Goal: Task Accomplishment & Management: Manage account settings

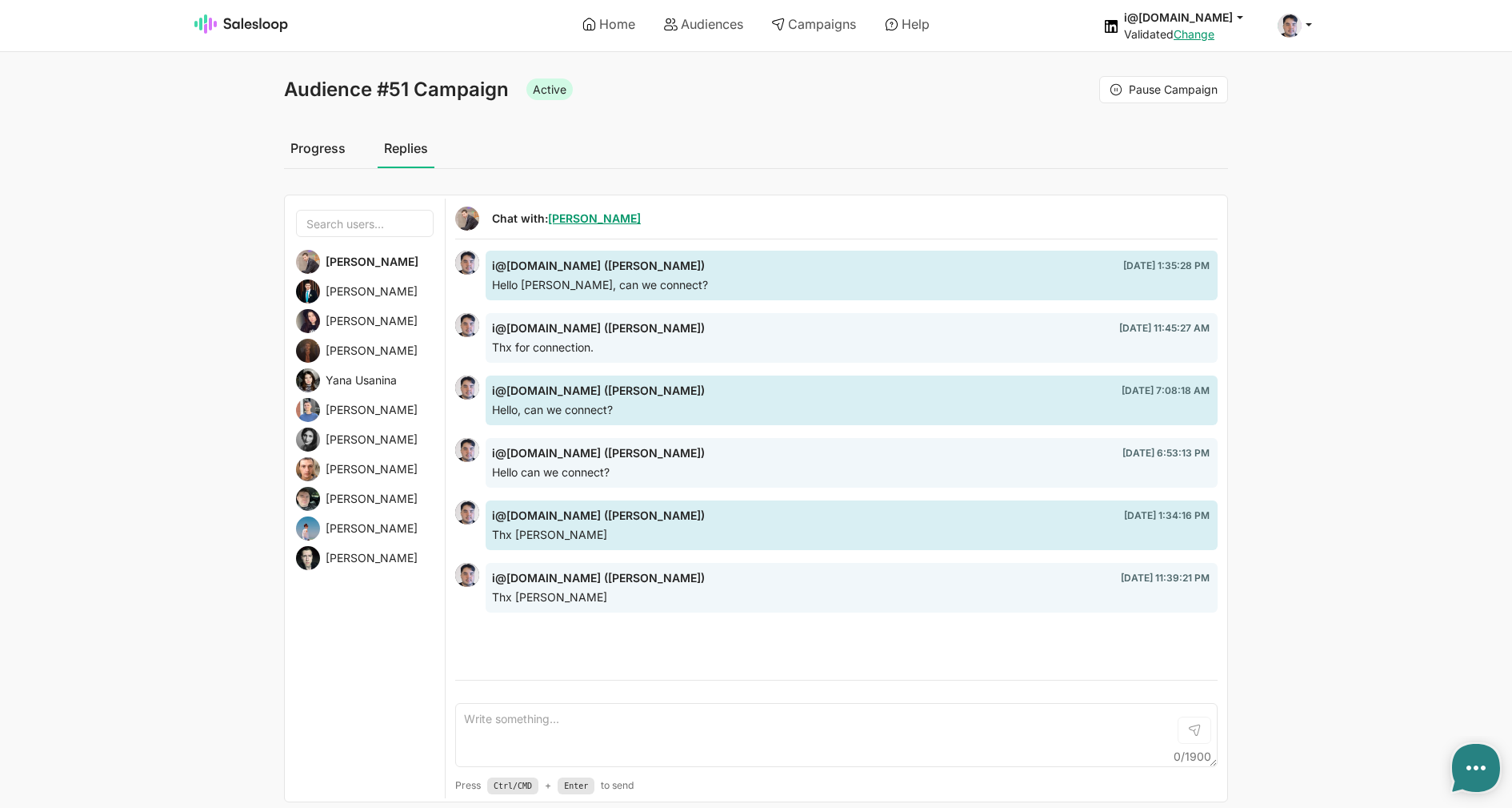
click at [366, 289] on span "Евгений Благодаров" at bounding box center [372, 291] width 92 height 15
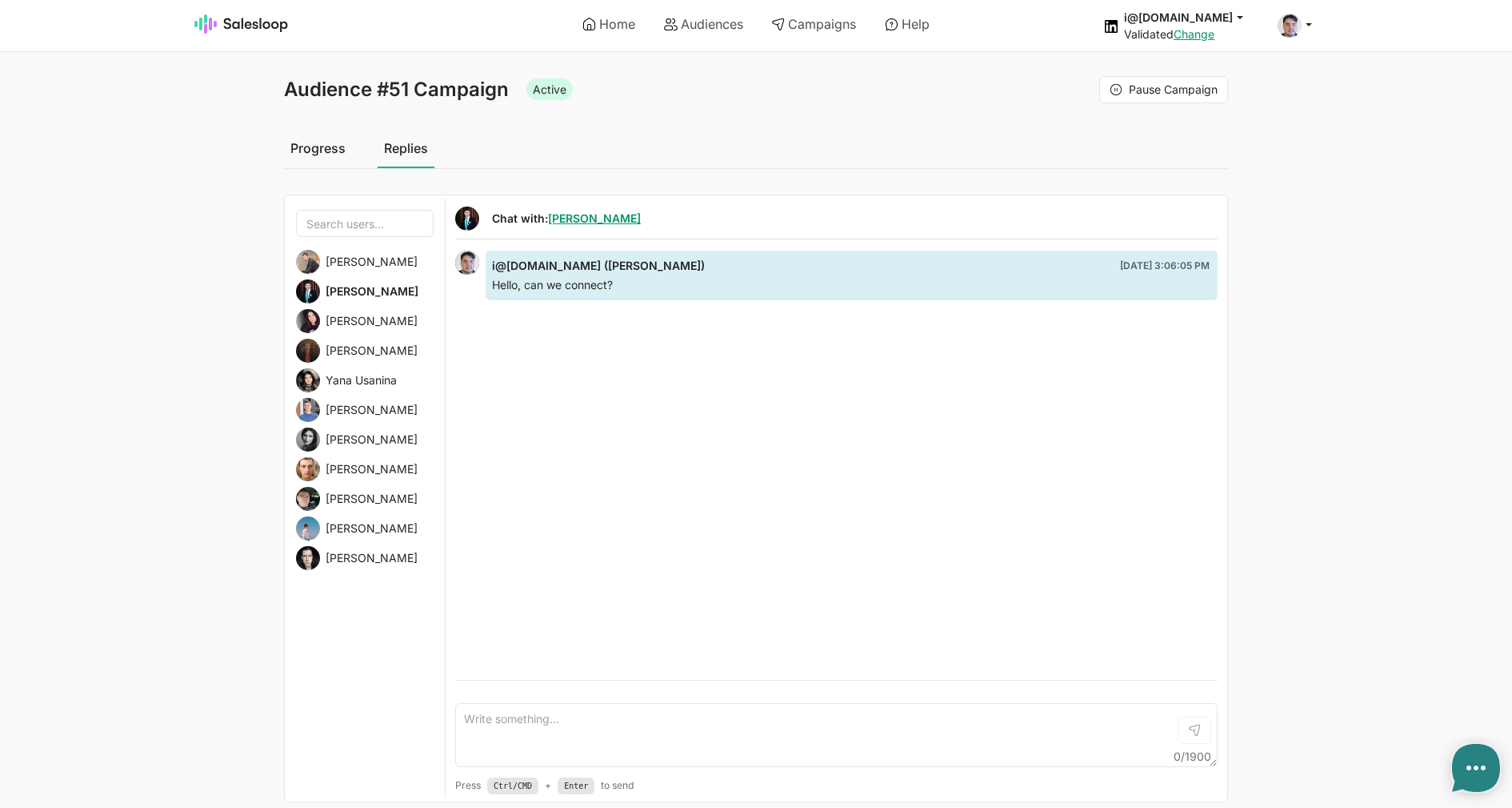
click at [377, 266] on span "Vladimir Voytenko" at bounding box center [372, 262] width 92 height 15
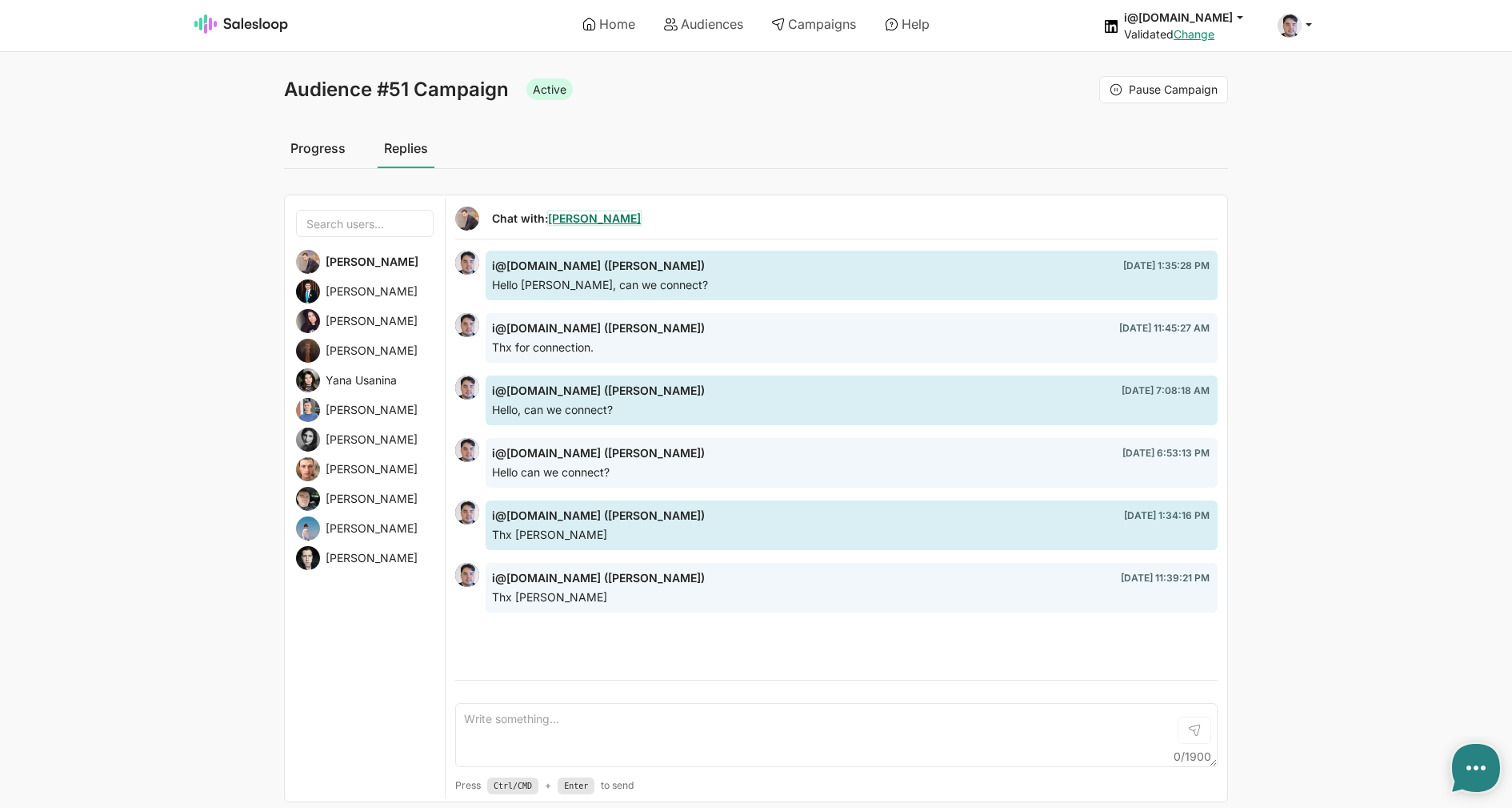
click at [605, 218] on link "Vladimir Voytenko" at bounding box center [594, 218] width 93 height 14
click at [363, 298] on span "Евгений Благодаров" at bounding box center [372, 291] width 92 height 15
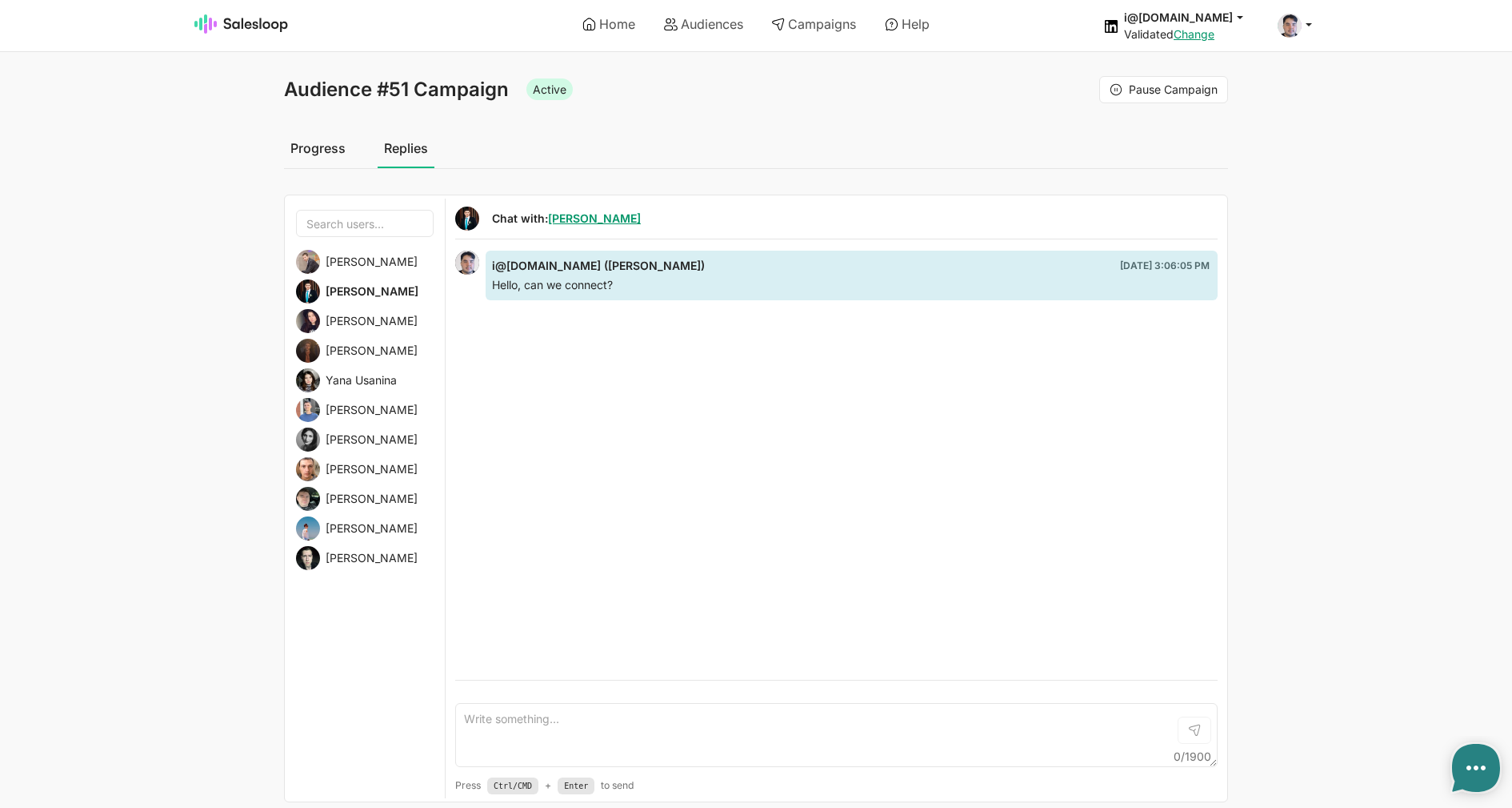
click at [390, 326] on span "Nataly Zernova" at bounding box center [372, 321] width 92 height 15
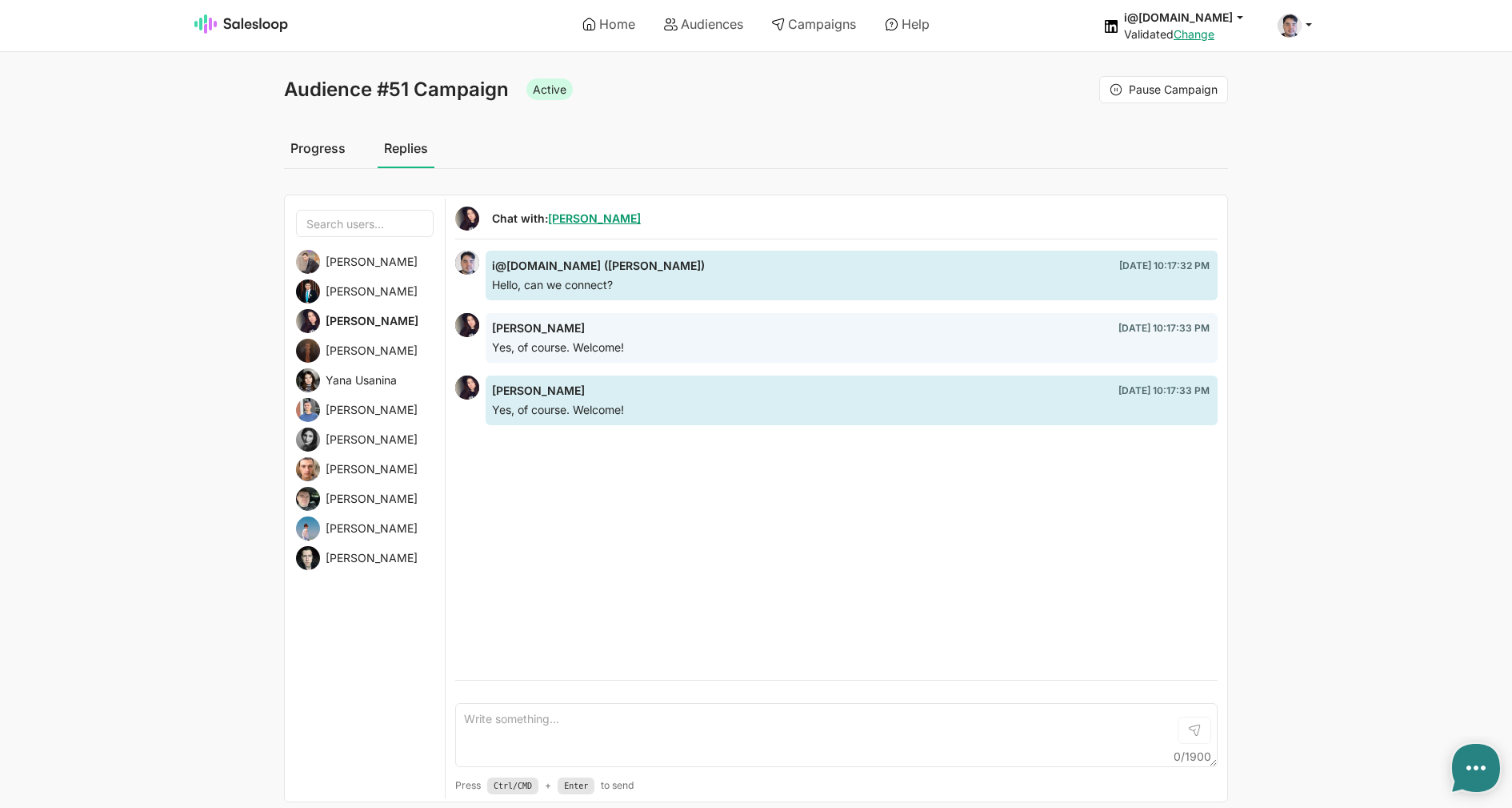
click at [384, 347] on div "Dmitry Kondratev" at bounding box center [365, 351] width 138 height 24
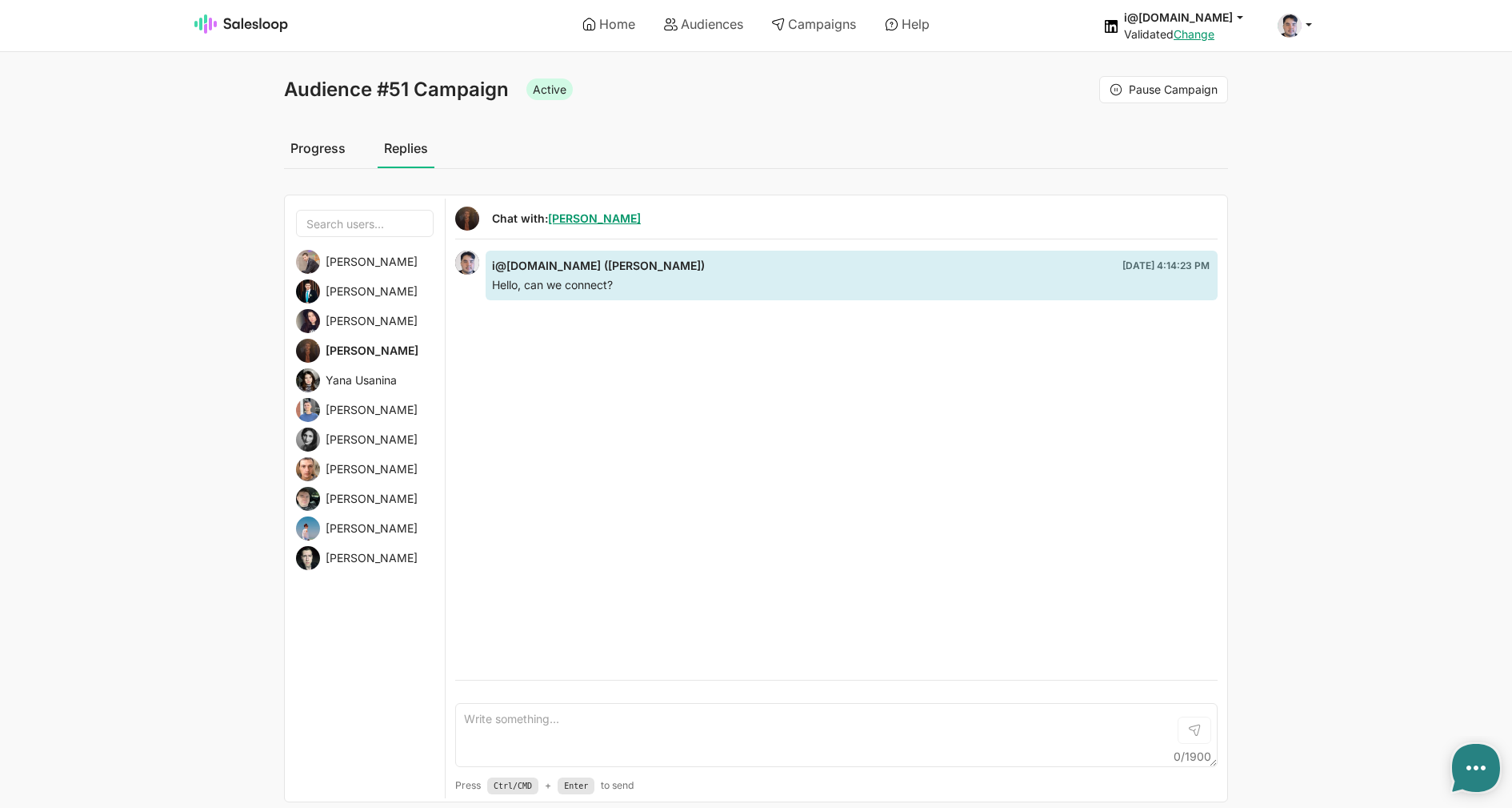
click at [368, 376] on div "Yana Usanina" at bounding box center [365, 380] width 138 height 24
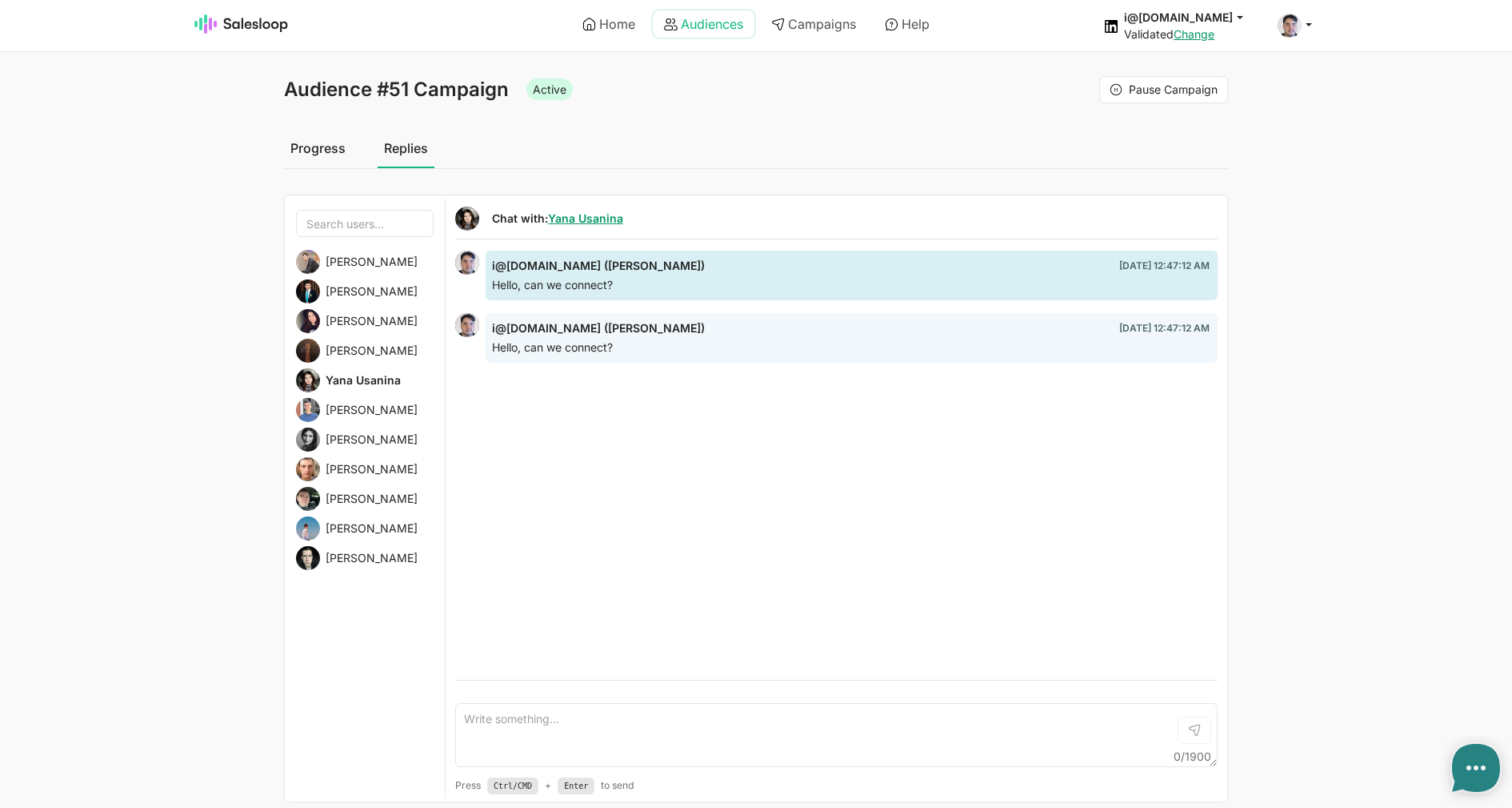
click at [687, 29] on link "Audiences" at bounding box center [703, 23] width 102 height 27
type textarea "x"
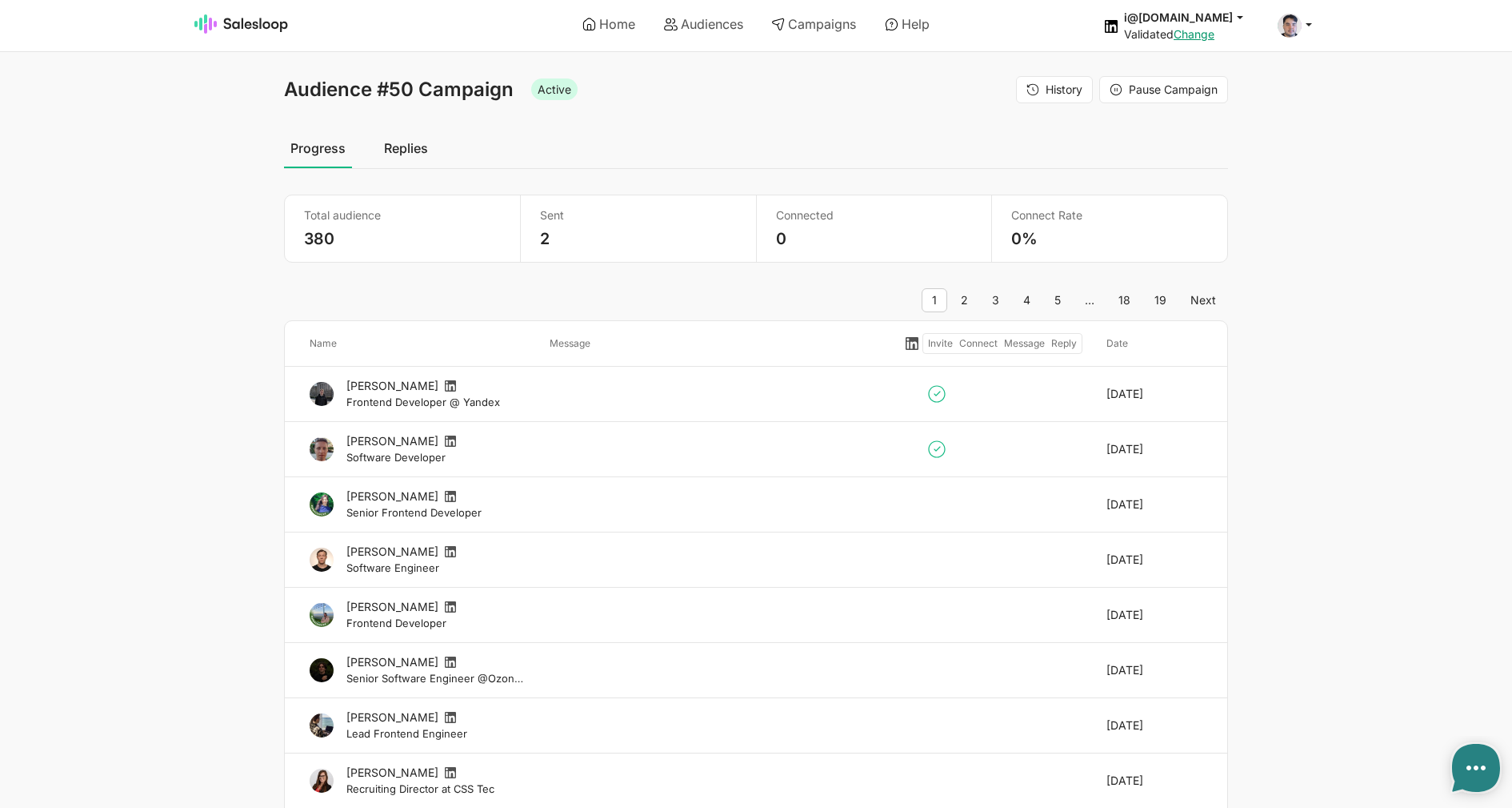
type textarea "x"
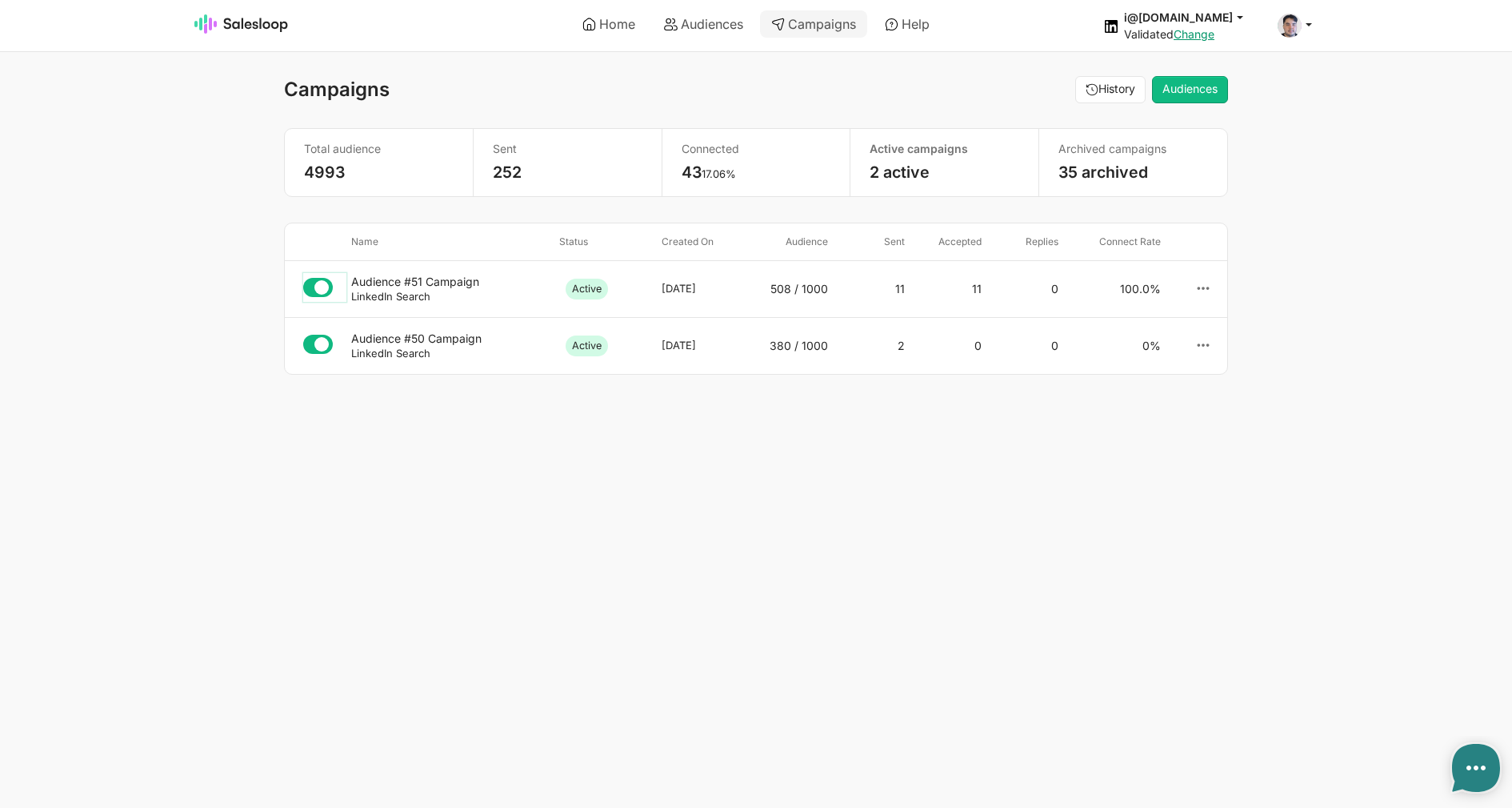
click at [318, 286] on icon at bounding box center [318, 287] width 30 height 19
type textarea "x"
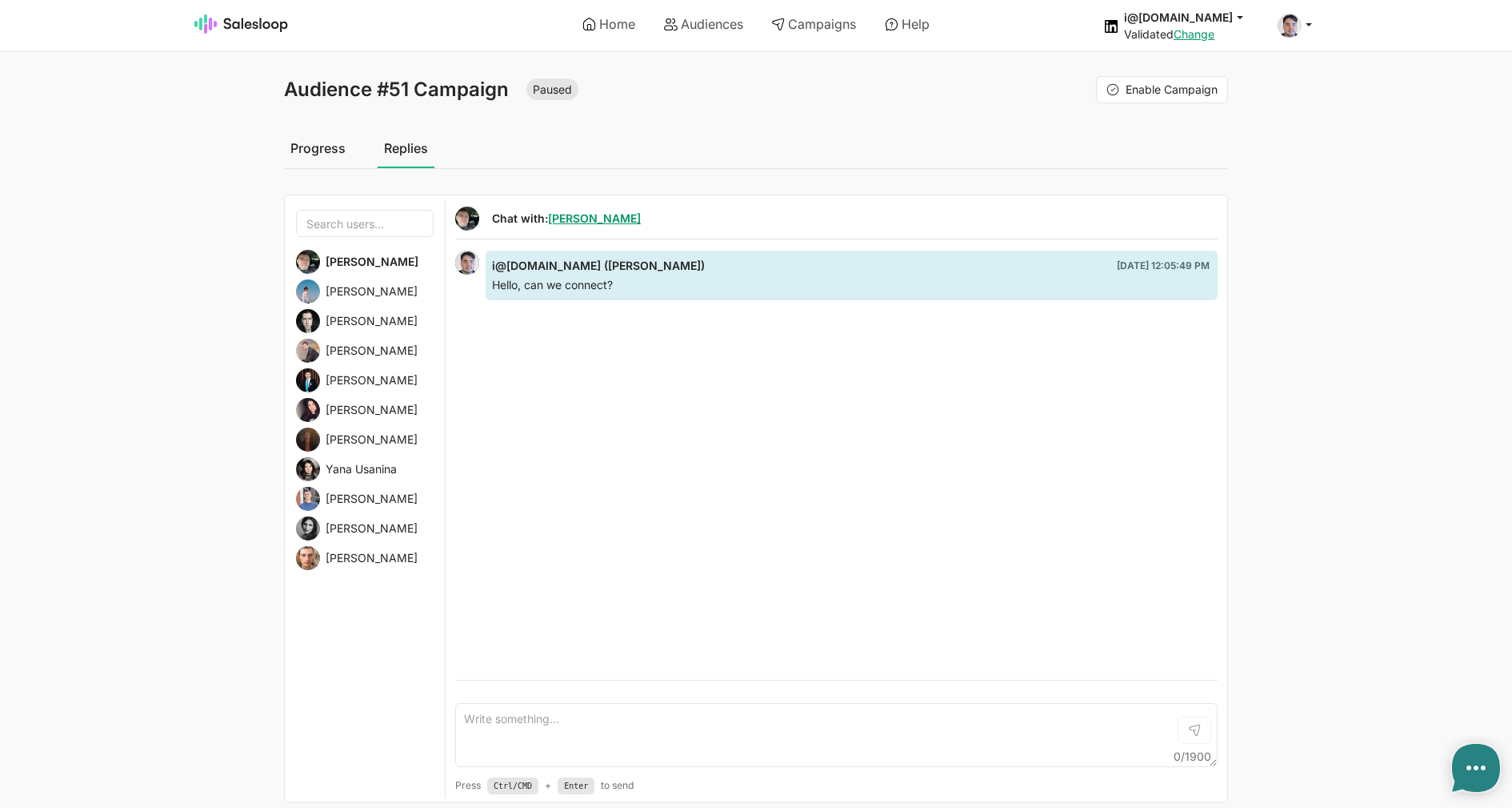
click at [382, 447] on span "Dmitry Kondratev" at bounding box center [372, 439] width 92 height 15
type textarea "x"
click at [377, 473] on span "Yana Usanina" at bounding box center [362, 469] width 71 height 15
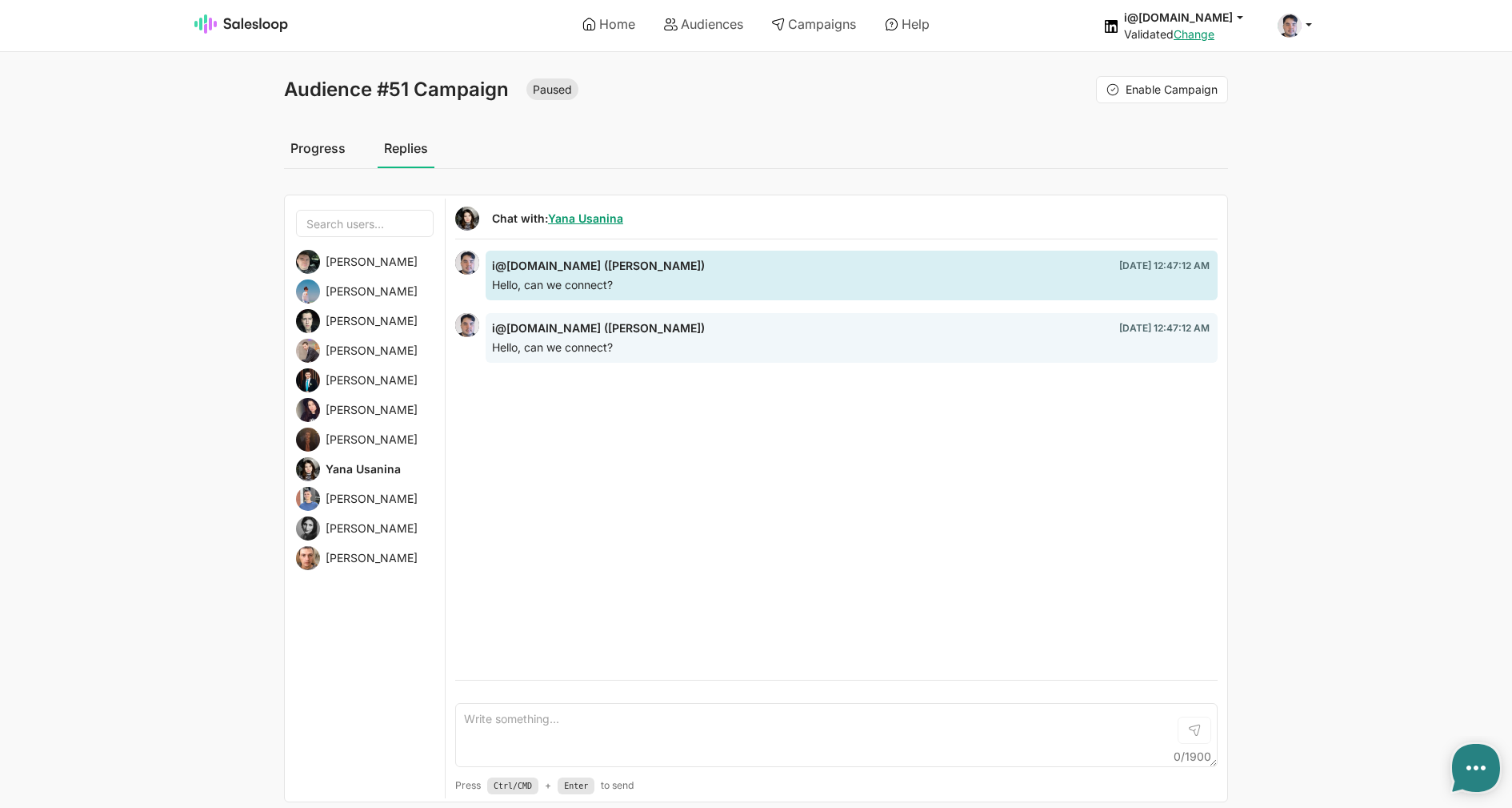
click at [376, 499] on span "Danil Chetreanu" at bounding box center [372, 499] width 92 height 15
click at [368, 527] on span "Alexandra Bayburina" at bounding box center [372, 528] width 92 height 15
click at [356, 561] on span "Maxim Nemkov" at bounding box center [372, 558] width 92 height 15
click at [518, 540] on div "i@inomoz.ru (Ином Турдикулов) 5/29/2021, 12:40:33 AM Hello, can we connect? i@i…" at bounding box center [837, 466] width 763 height 430
click at [334, 291] on span "Alexander Alekseev" at bounding box center [372, 291] width 92 height 15
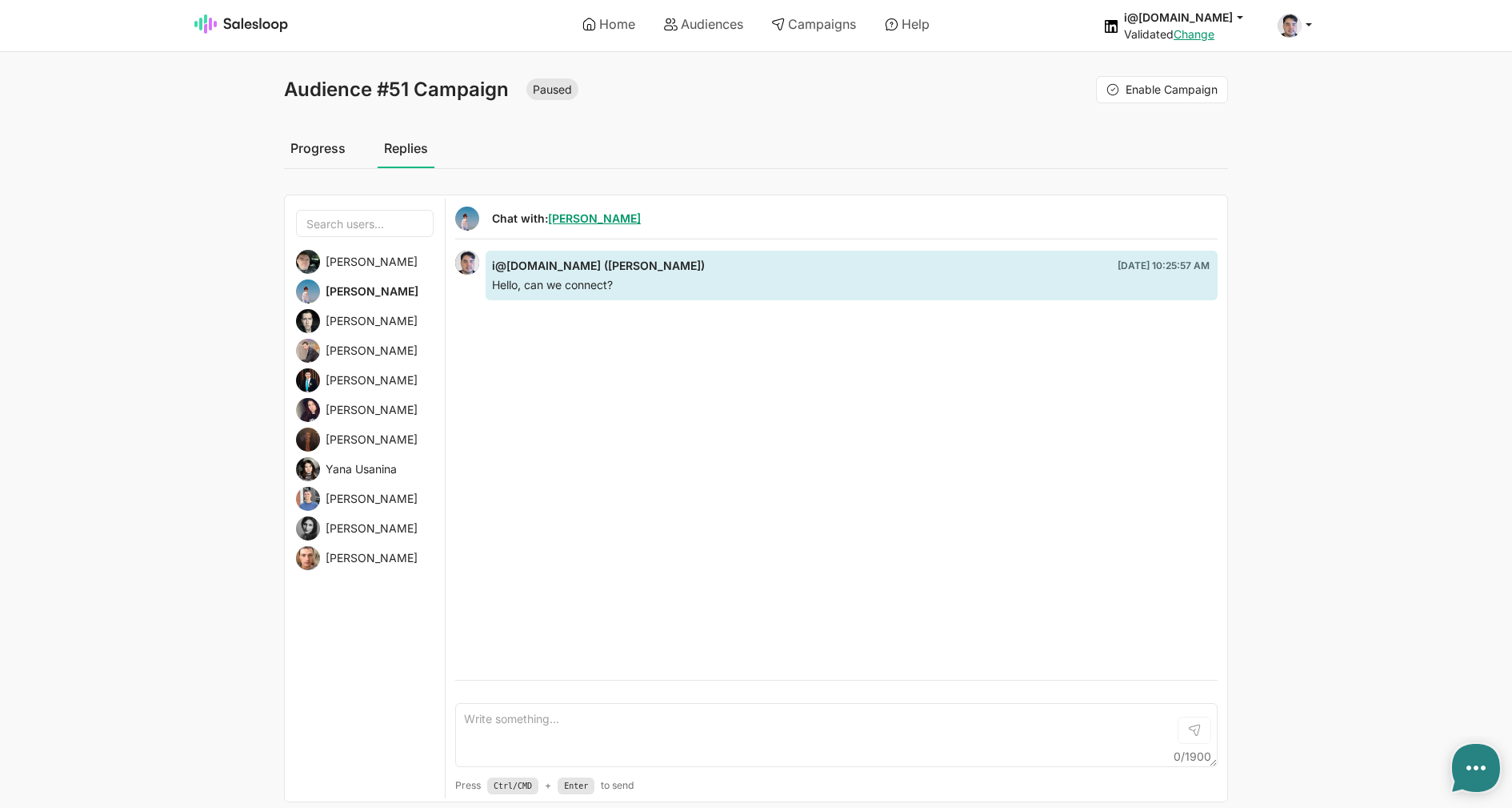
click at [335, 260] on span "Alexandr Mikheev" at bounding box center [372, 262] width 92 height 15
